Goal: Information Seeking & Learning: Learn about a topic

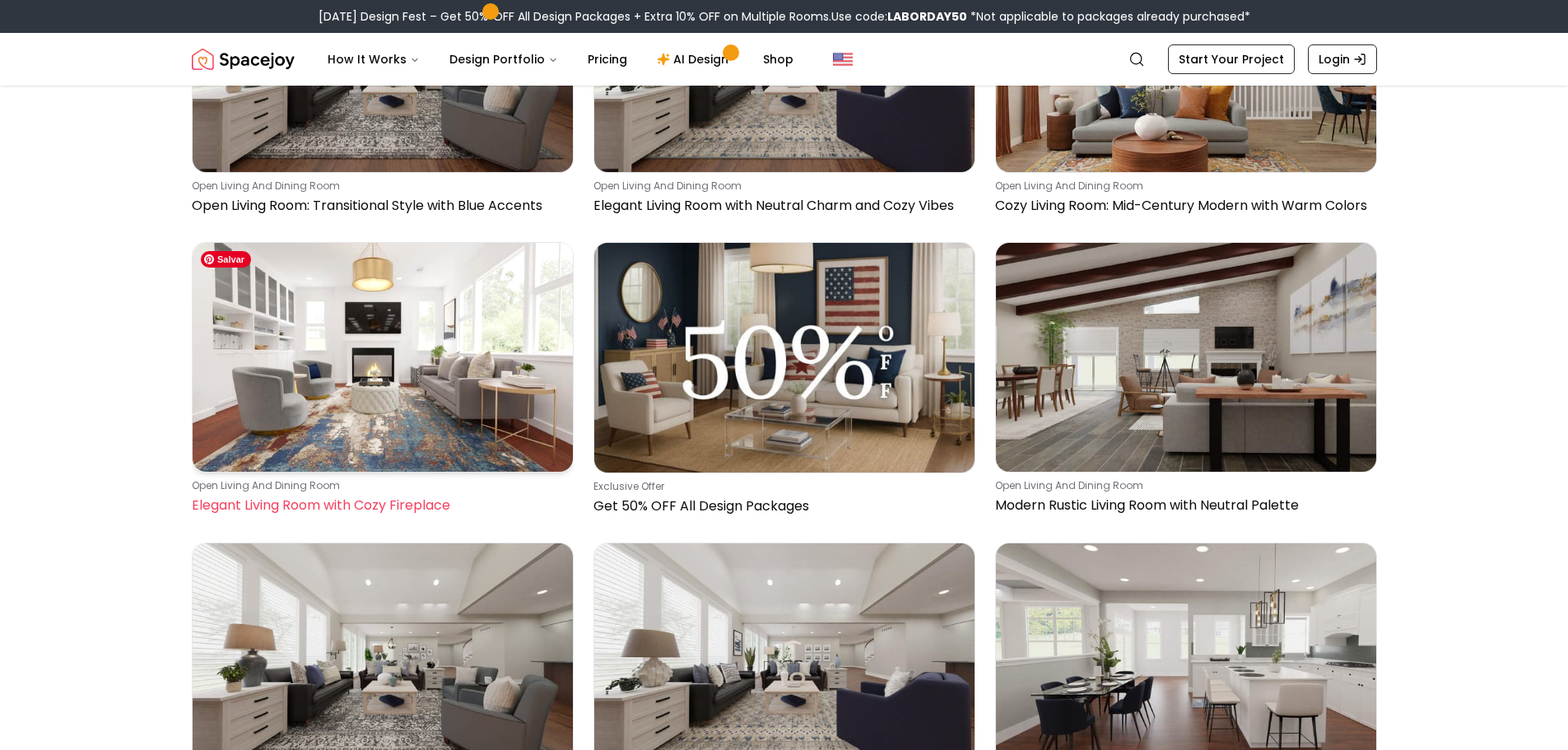
click at [428, 341] on img at bounding box center [382, 356] width 381 height 228
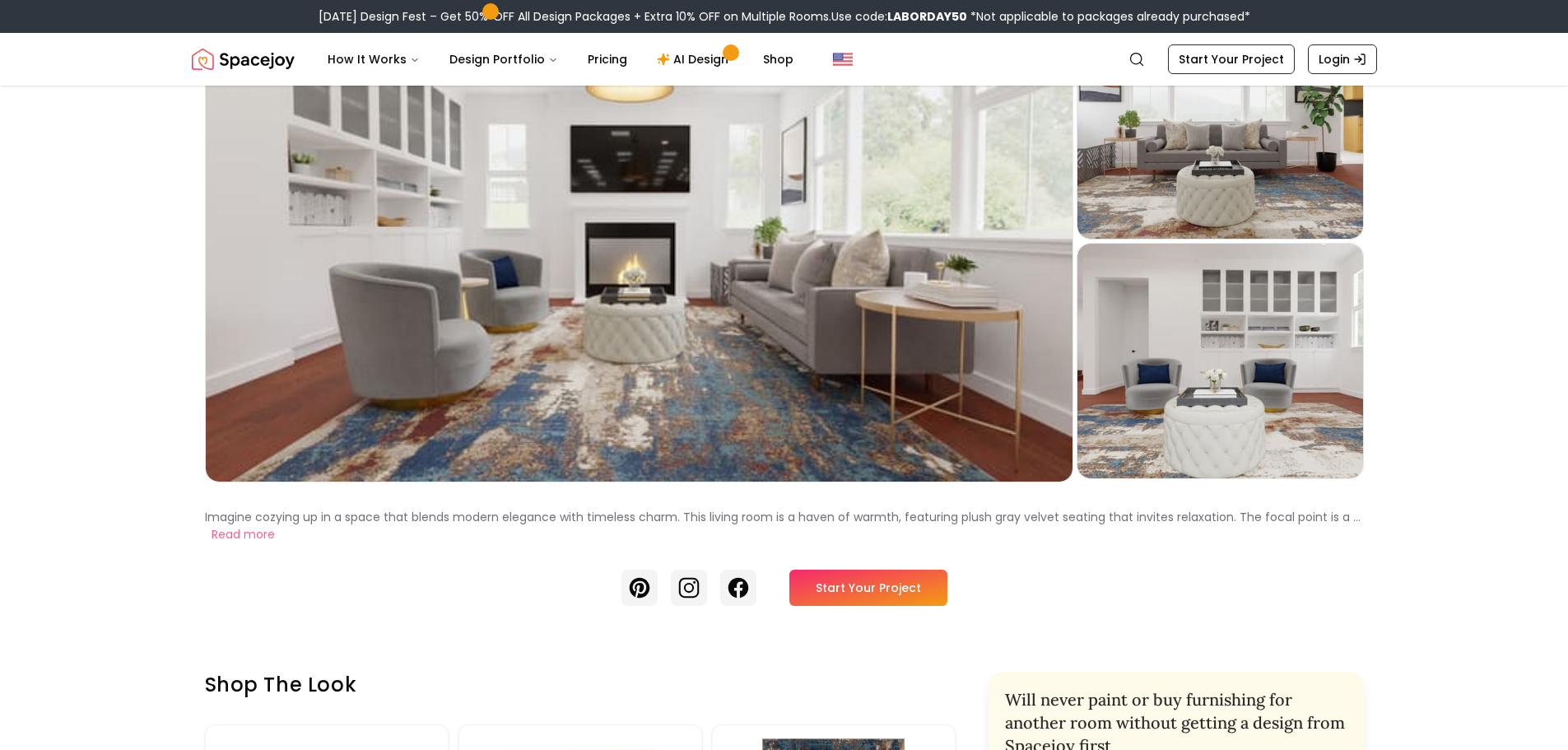
scroll to position [82, 0]
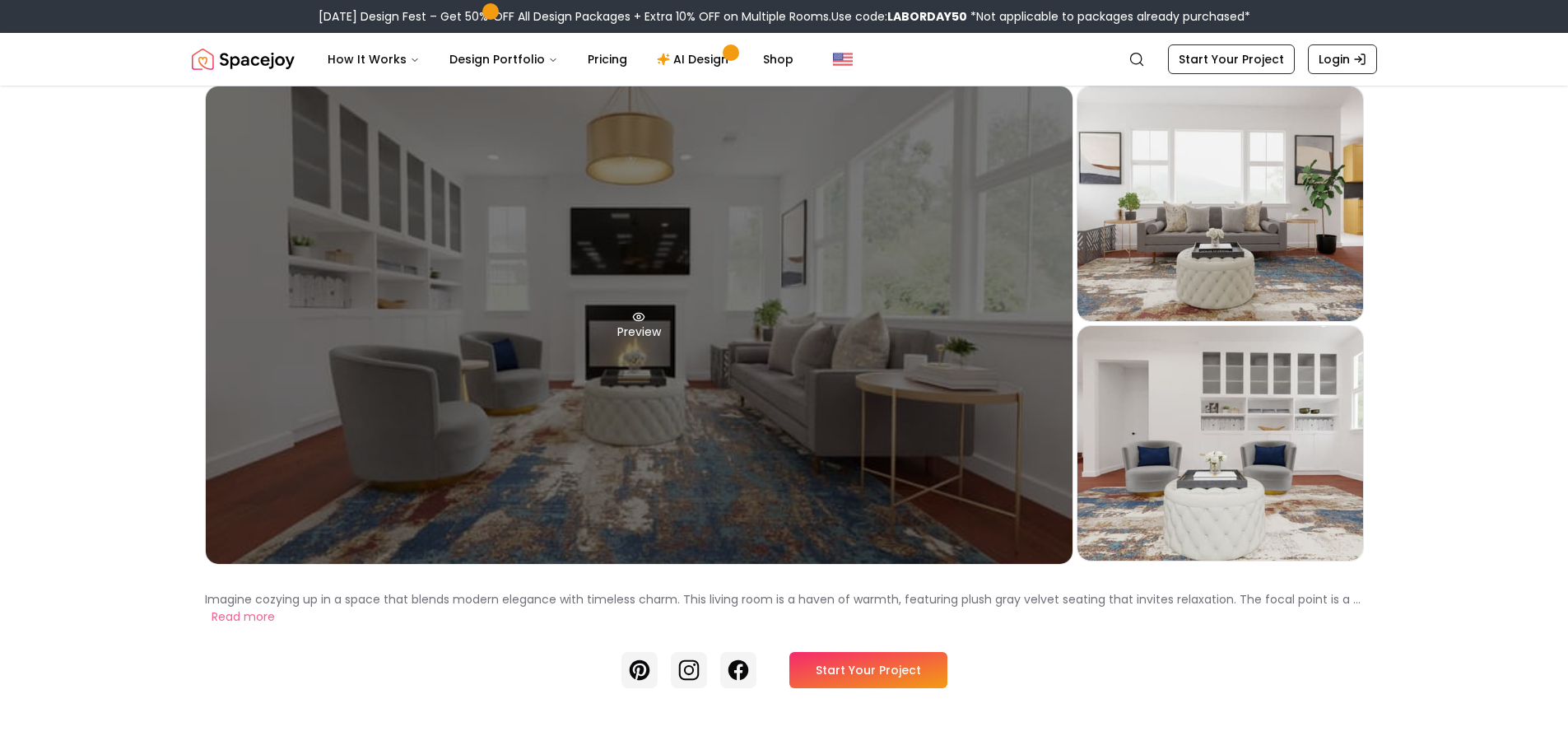
click at [890, 335] on div "Preview" at bounding box center [639, 325] width 867 height 478
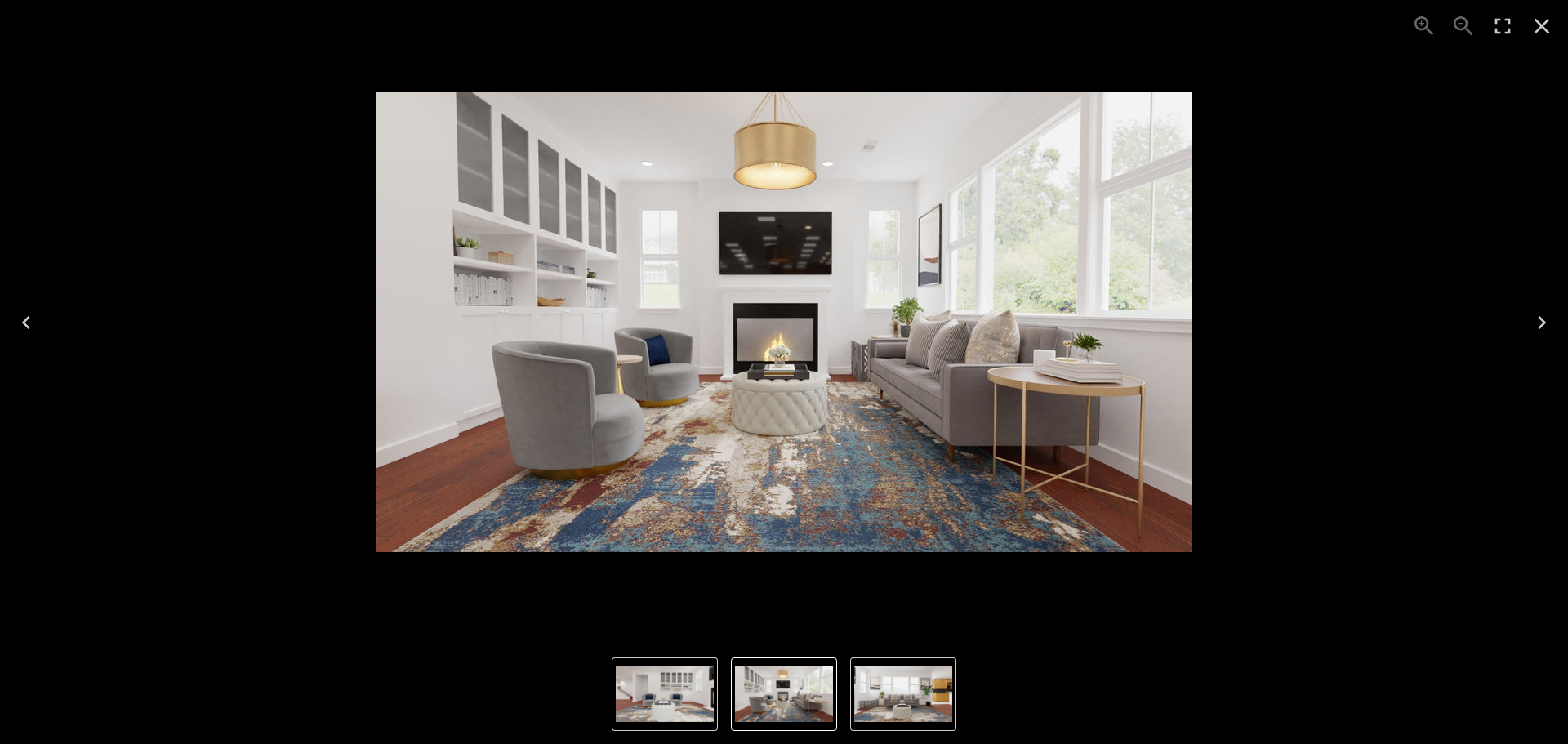
click at [1542, 22] on icon "Close" at bounding box center [1541, 26] width 26 height 26
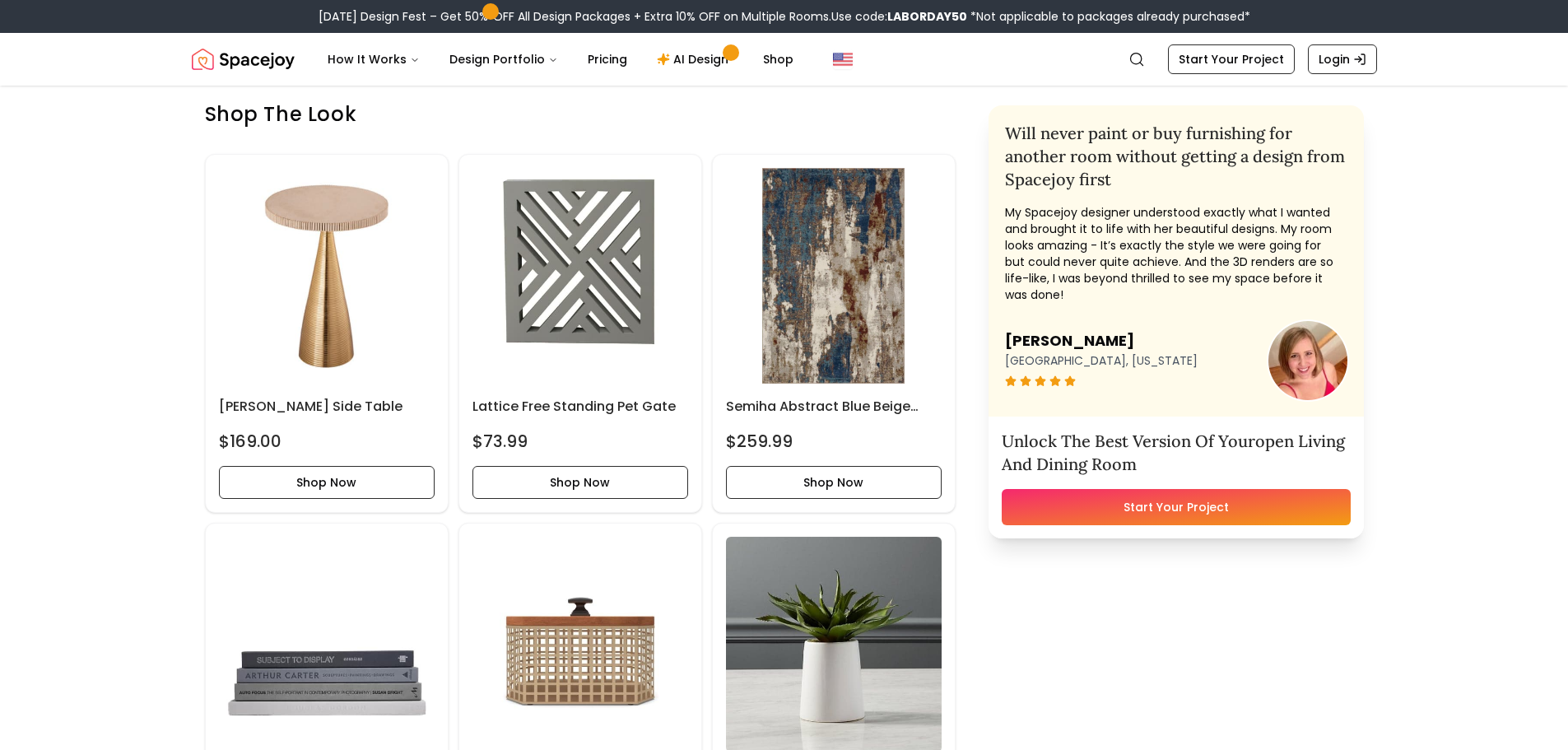
scroll to position [740, 0]
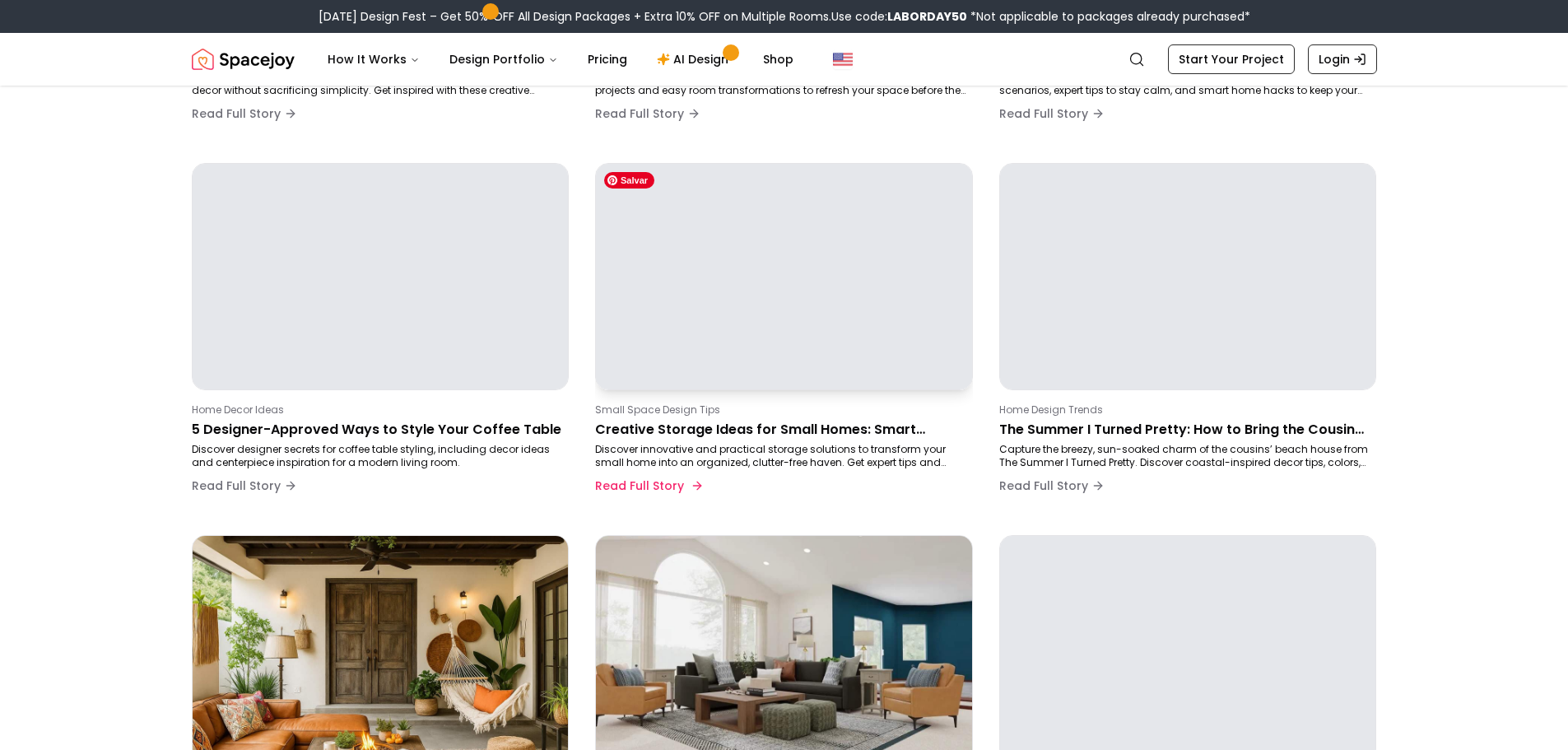
scroll to position [823, 0]
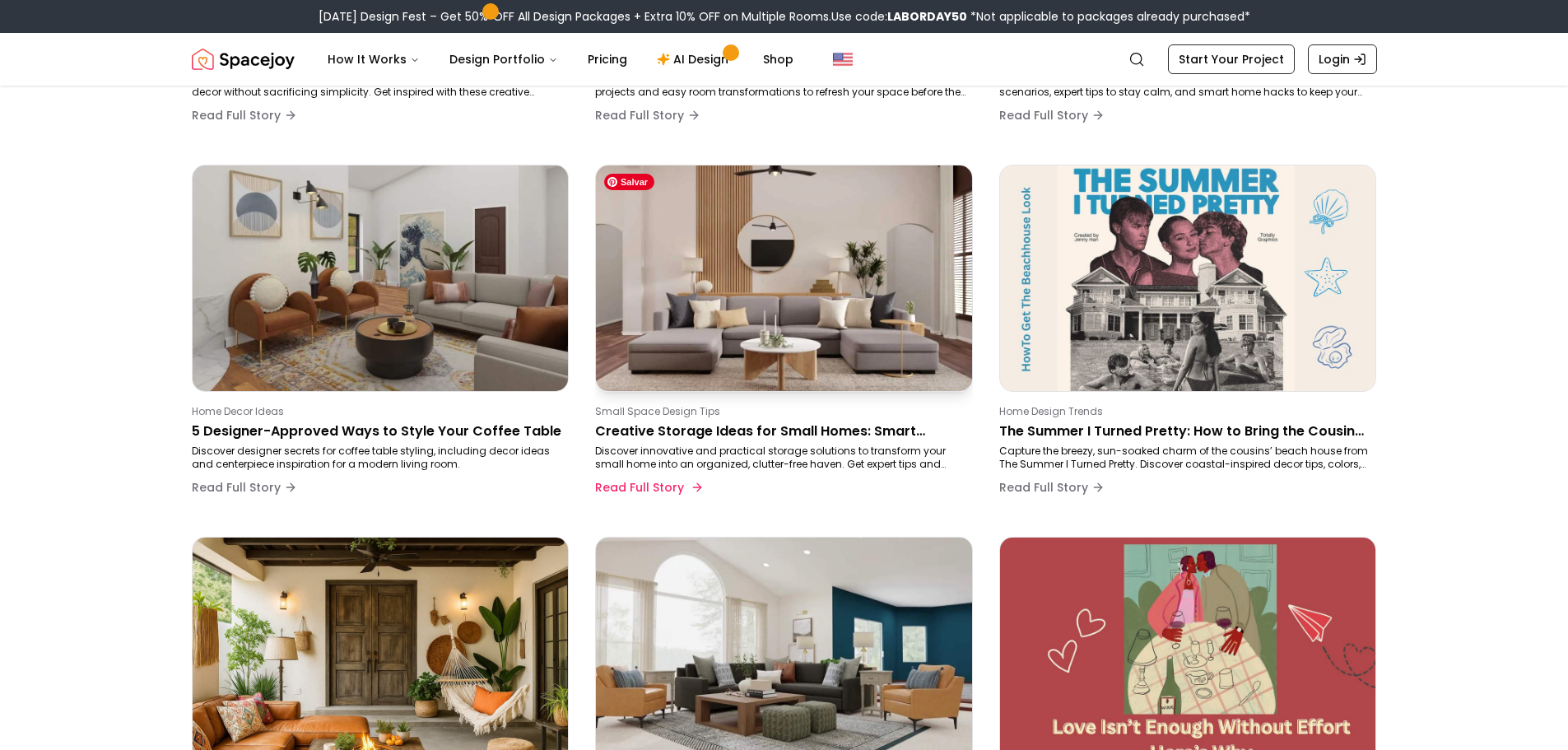
click at [778, 288] on img at bounding box center [784, 277] width 395 height 237
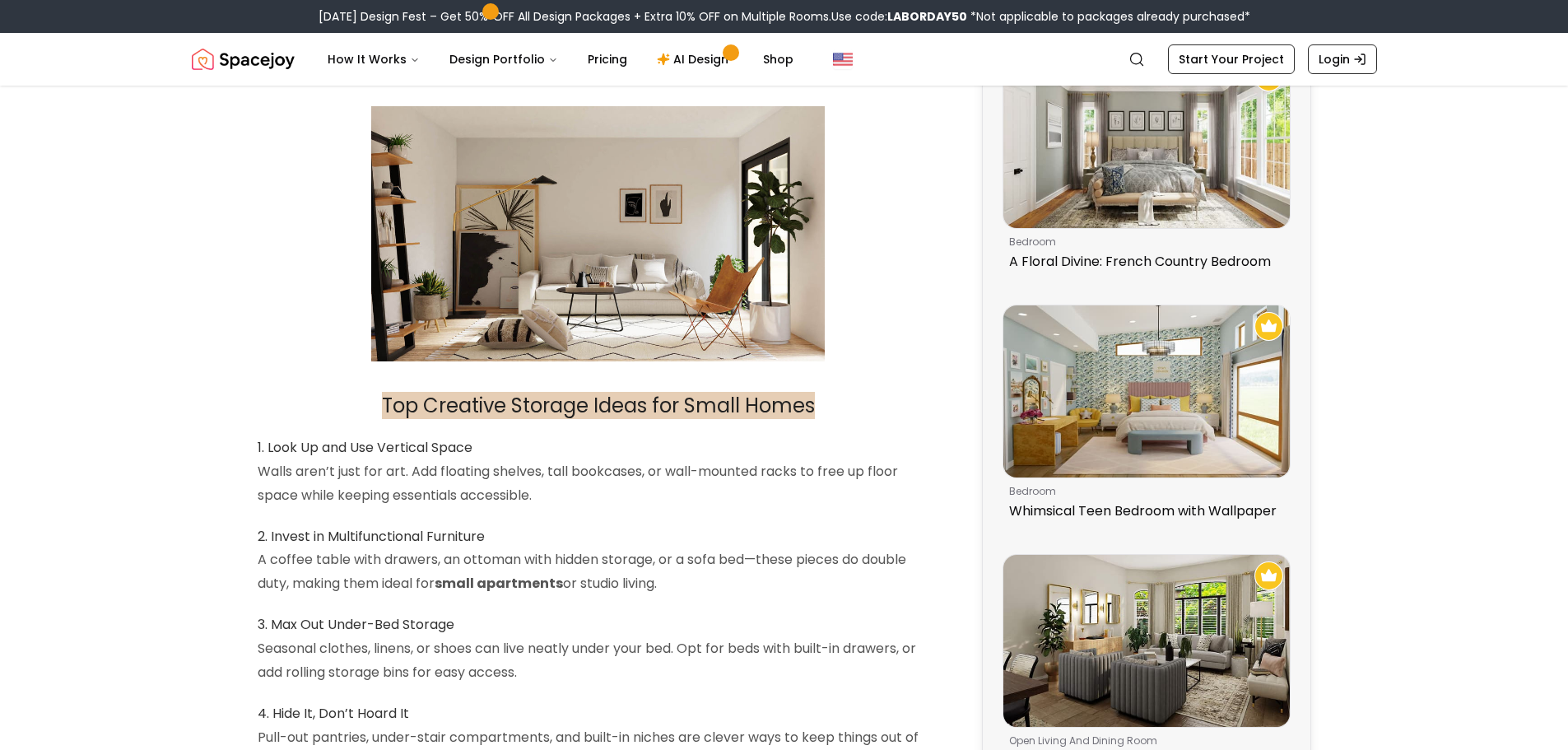
scroll to position [988, 0]
